Goal: Task Accomplishment & Management: Manage account settings

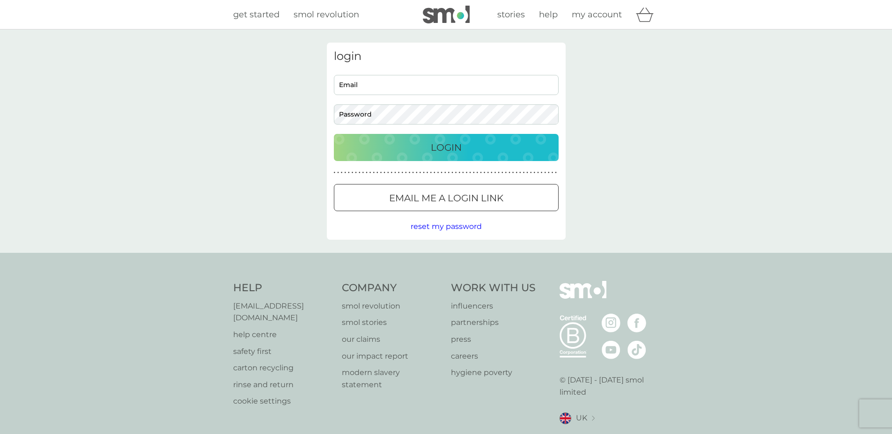
click at [440, 83] on input "Email" at bounding box center [446, 85] width 225 height 20
type input "petercox939@gmail.com"
click at [334, 134] on button "Login" at bounding box center [446, 147] width 225 height 27
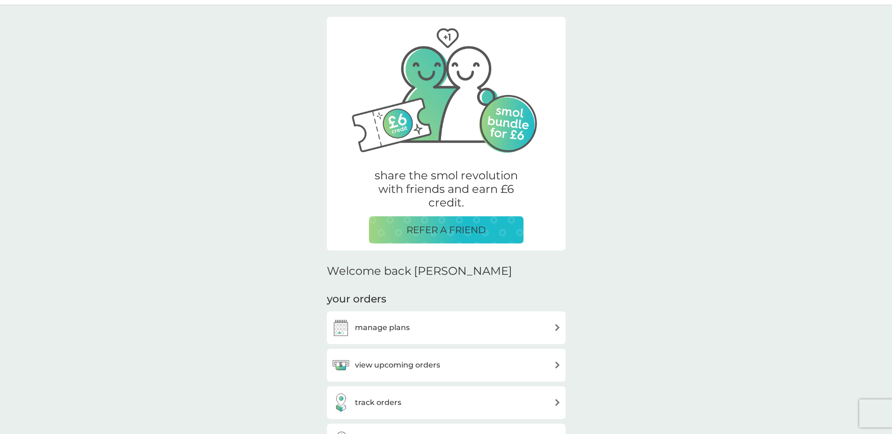
scroll to position [47, 0]
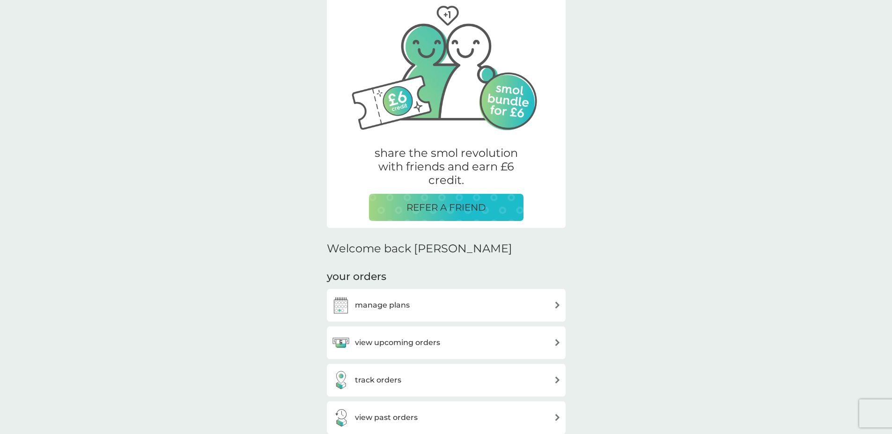
click at [557, 340] on img at bounding box center [557, 342] width 7 height 7
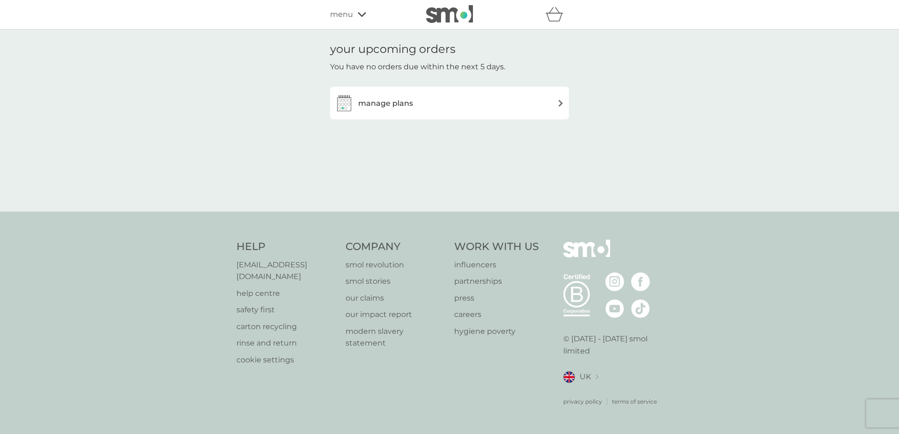
click at [382, 105] on h3 "manage plans" at bounding box center [385, 103] width 55 height 12
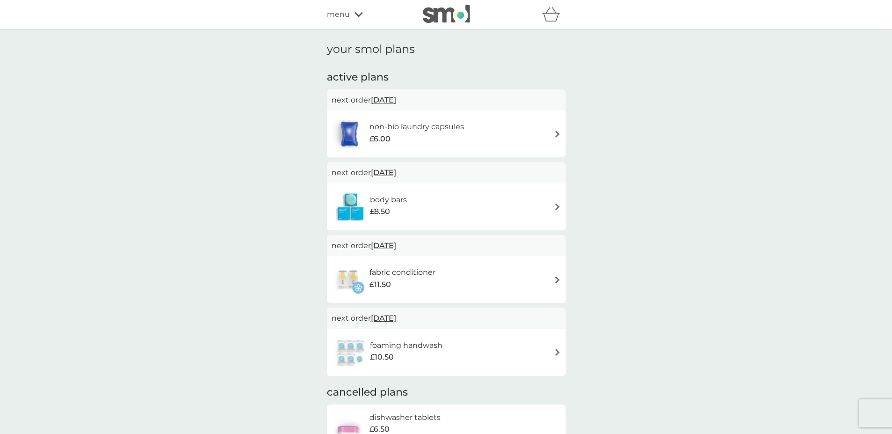
click at [550, 18] on icon "basket" at bounding box center [551, 14] width 18 height 15
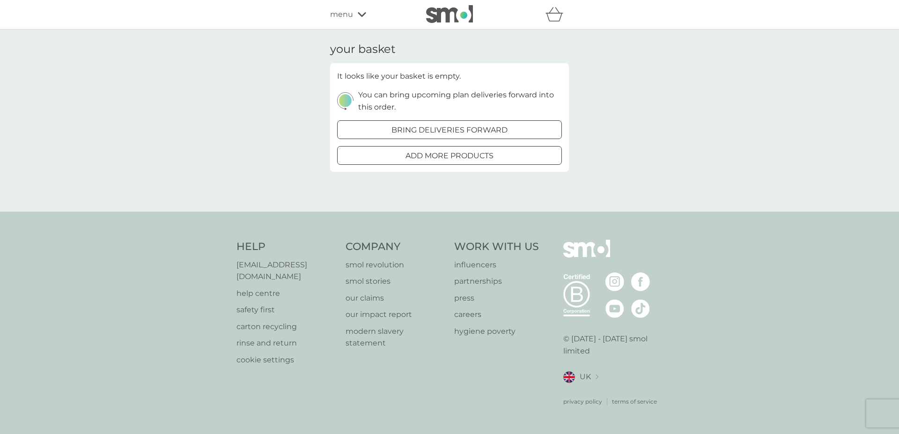
click at [559, 12] on icon "basket" at bounding box center [555, 14] width 18 height 15
click at [361, 14] on icon at bounding box center [362, 15] width 8 height 6
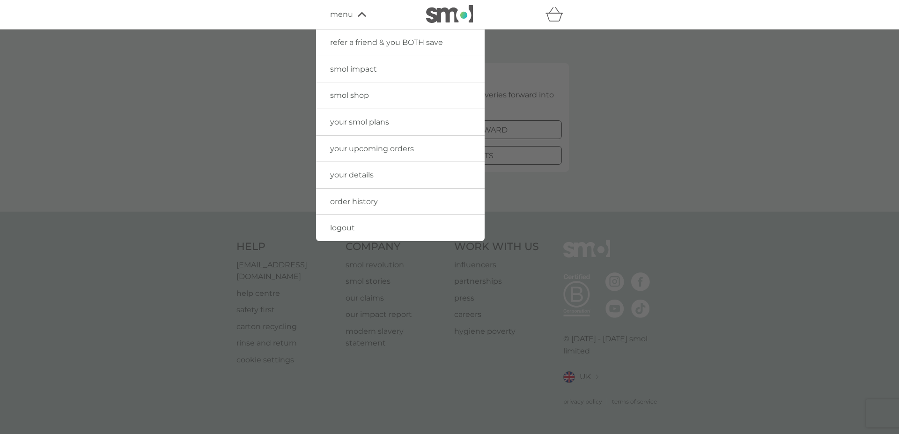
click at [340, 226] on span "logout" at bounding box center [342, 227] width 25 height 9
